Goal: Find specific page/section: Find specific page/section

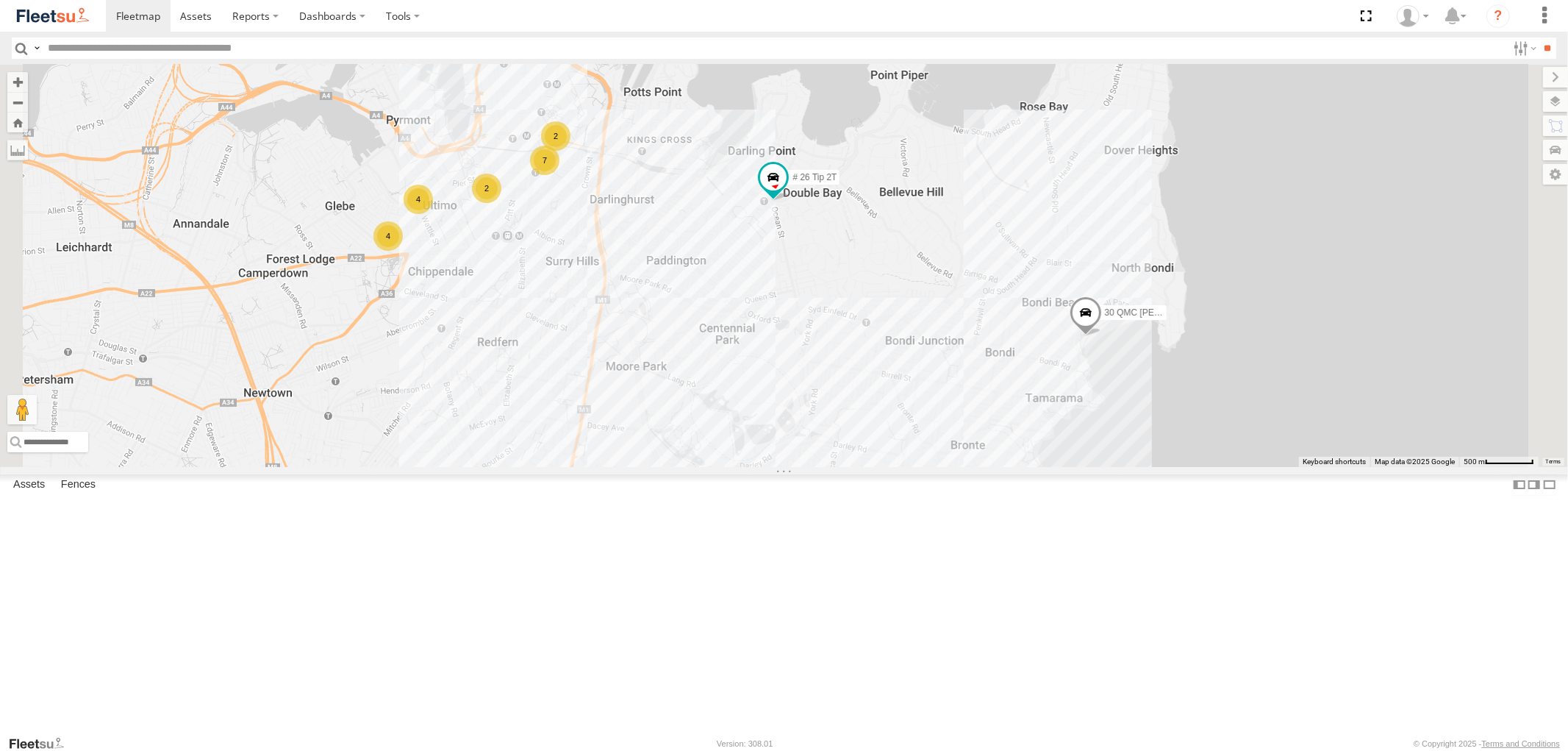
click at [1019, 366] on div "QMC Mercedes 27QMC 08QMC Mostafa # 26 Tip 2T 30 QMC [PERSON_NAME] 17 QMC [PERSO…" at bounding box center [784, 265] width 1568 height 401
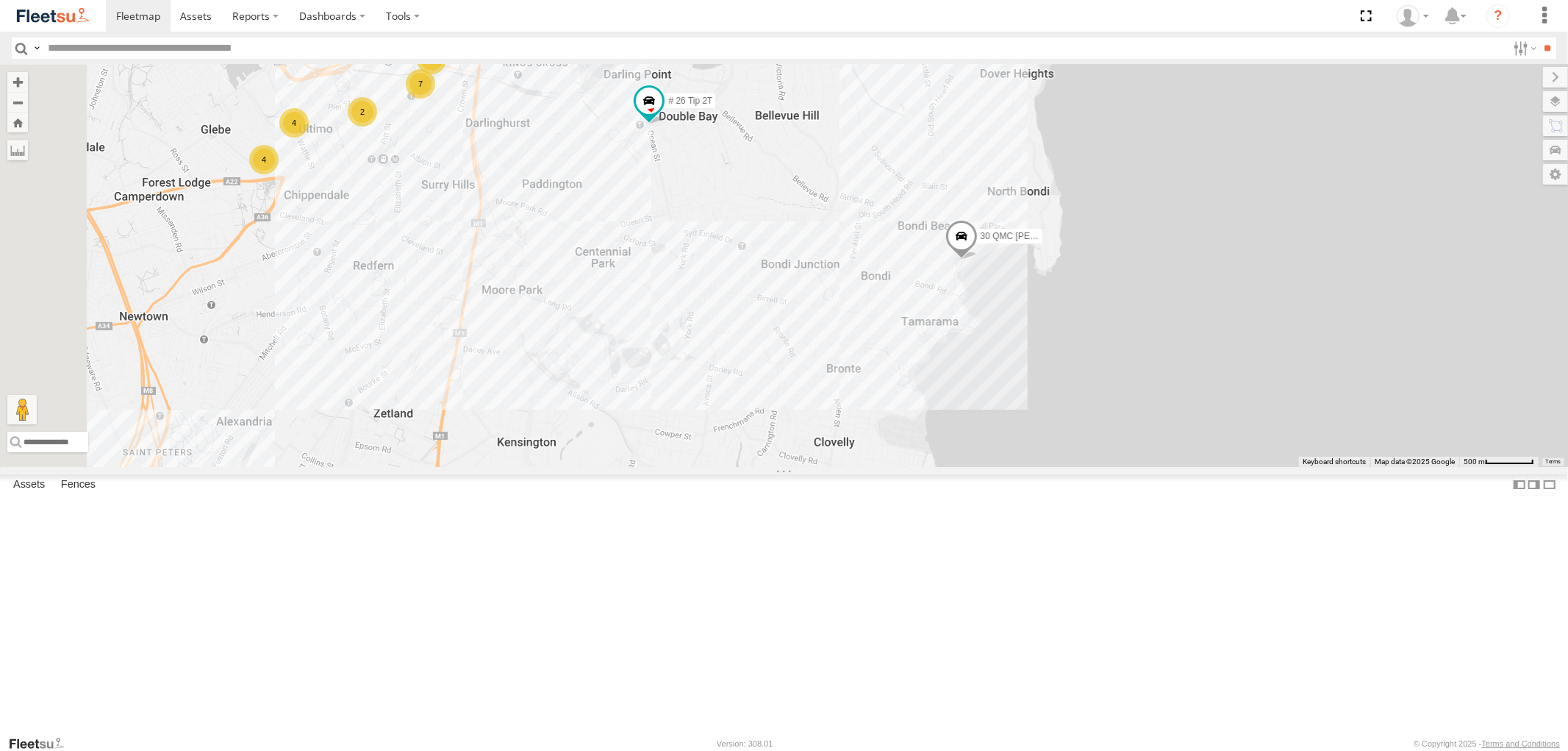
drag, startPoint x: 906, startPoint y: 306, endPoint x: 950, endPoint y: 344, distance: 58.1
click at [950, 344] on div "QMC Mercedes 27QMC 08QMC Mostafa # 26 Tip 2T 30 QMC [PERSON_NAME] 17 QMC [PERSO…" at bounding box center [784, 265] width 1568 height 401
